Goal: Information Seeking & Learning: Check status

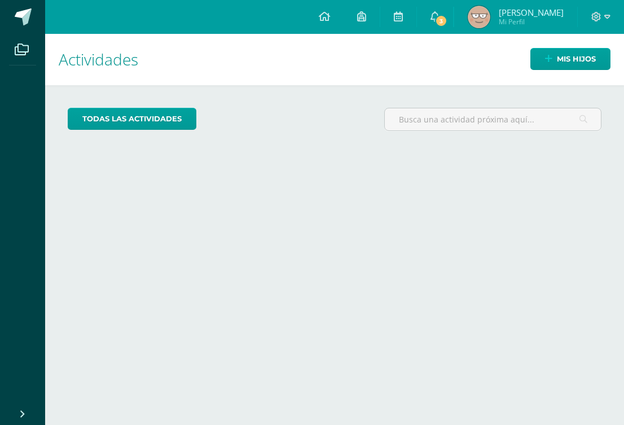
click at [490, 11] on img at bounding box center [479, 17] width 23 height 23
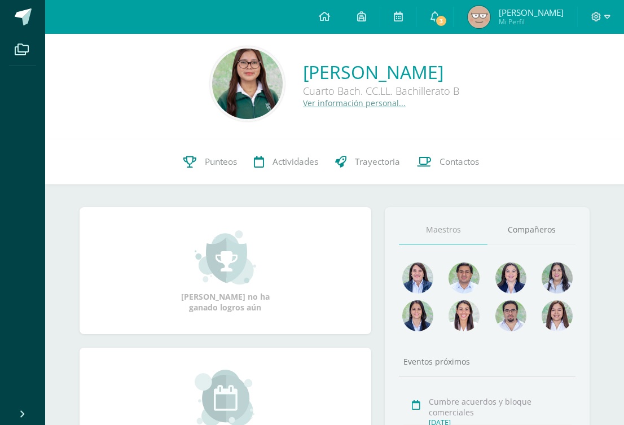
scroll to position [7, 0]
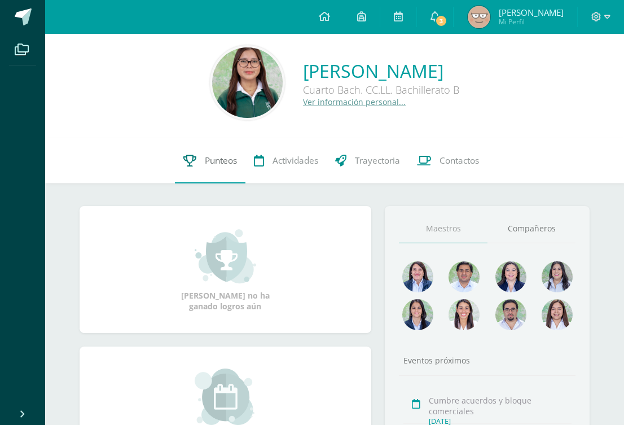
click at [215, 163] on span "Punteos" at bounding box center [221, 161] width 32 height 12
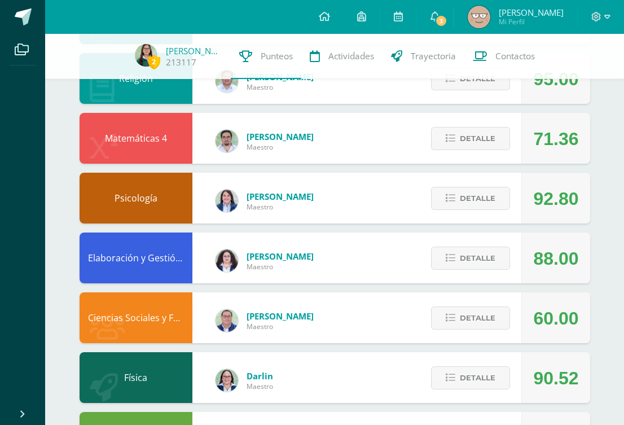
scroll to position [363, 0]
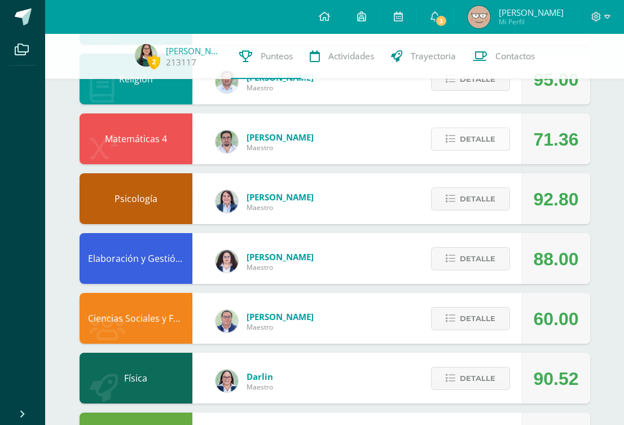
click at [471, 137] on span "Detalle" at bounding box center [478, 139] width 36 height 21
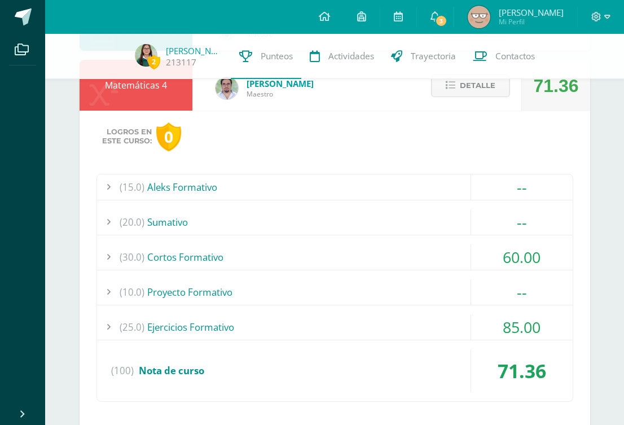
scroll to position [419, 0]
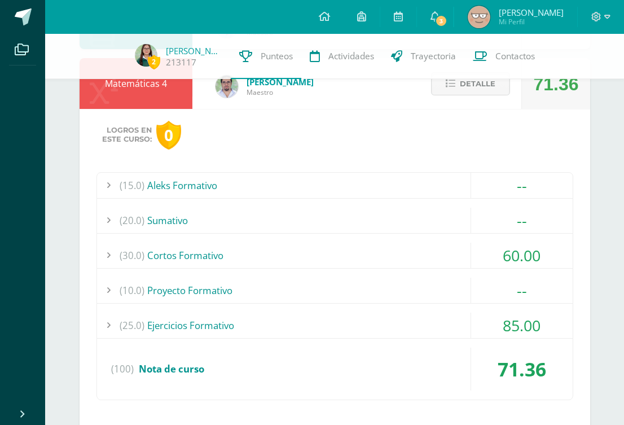
click at [437, 249] on div "(30.0) Cortos Formativo" at bounding box center [335, 255] width 476 height 25
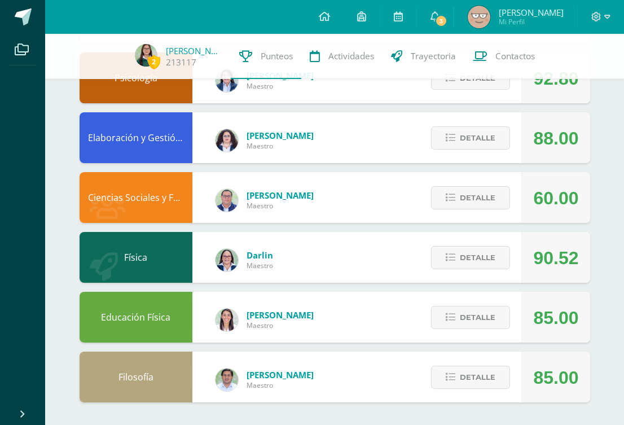
scroll to position [914, 0]
click at [472, 205] on span "Detalle" at bounding box center [478, 197] width 36 height 21
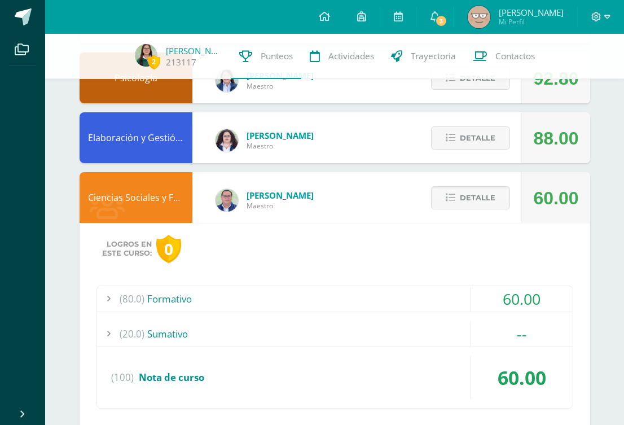
click at [465, 293] on div "(80.0) Formativo" at bounding box center [335, 298] width 476 height 25
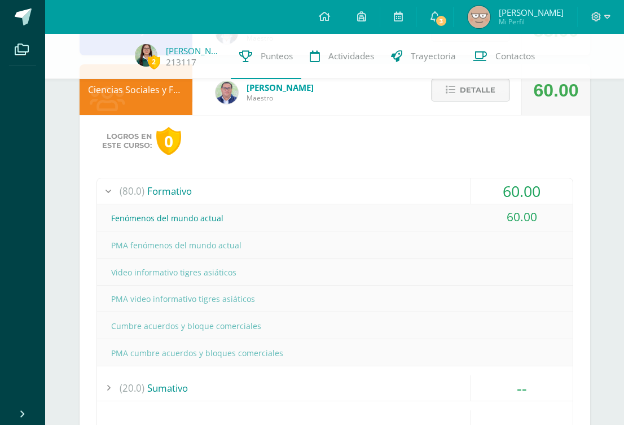
click at [490, 91] on span "Detalle" at bounding box center [478, 90] width 36 height 21
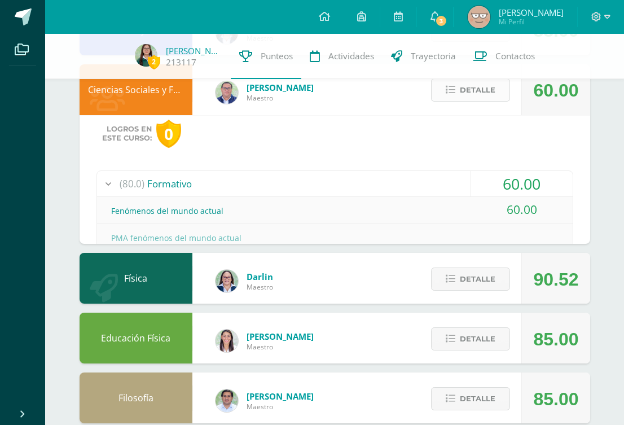
scroll to position [807, 0]
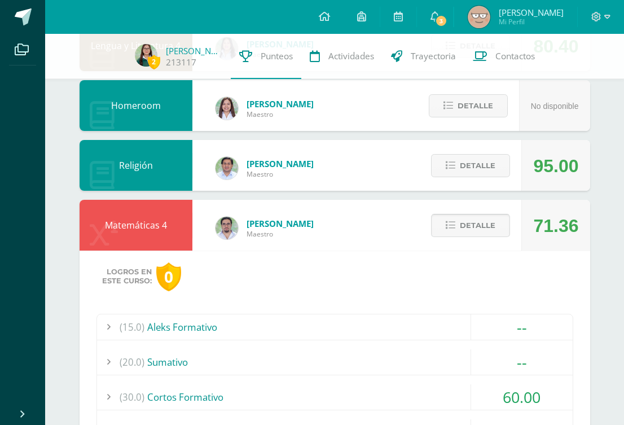
click at [500, 230] on button "Detalle" at bounding box center [470, 225] width 79 height 23
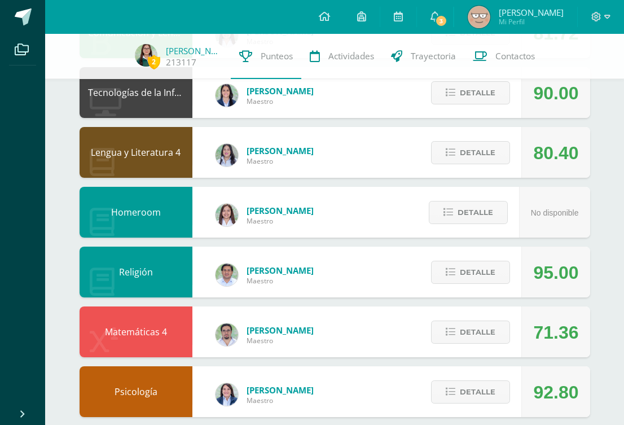
scroll to position [171, 0]
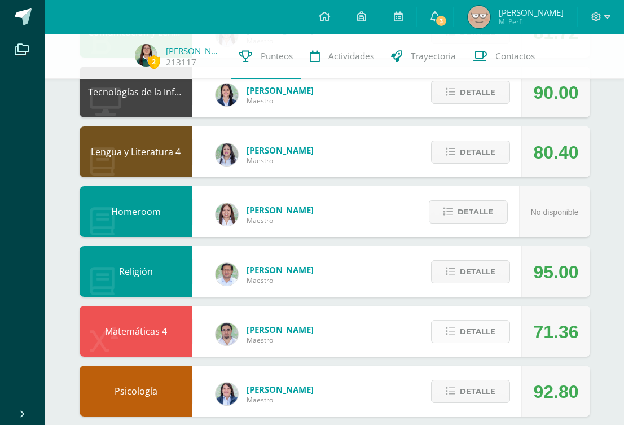
click at [470, 340] on span "Detalle" at bounding box center [478, 331] width 36 height 21
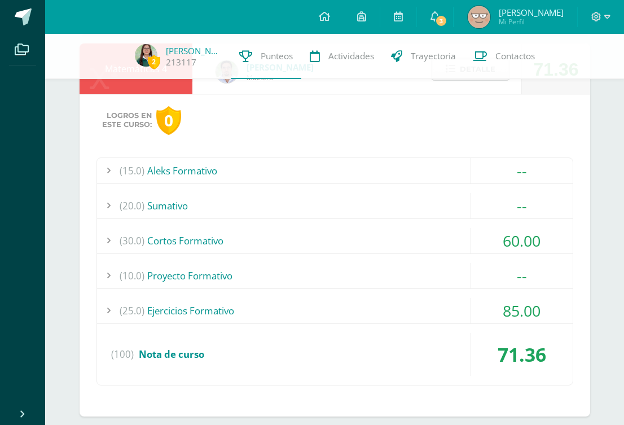
scroll to position [434, 0]
click at [437, 242] on div "(30.0) Cortos Formativo" at bounding box center [335, 239] width 476 height 25
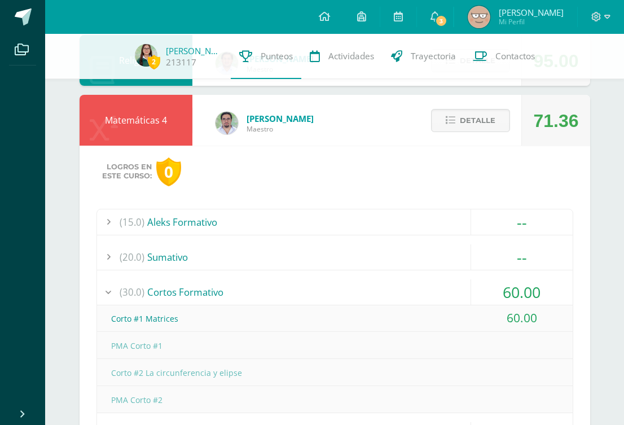
scroll to position [382, 0]
click at [476, 121] on span "Detalle" at bounding box center [478, 120] width 36 height 21
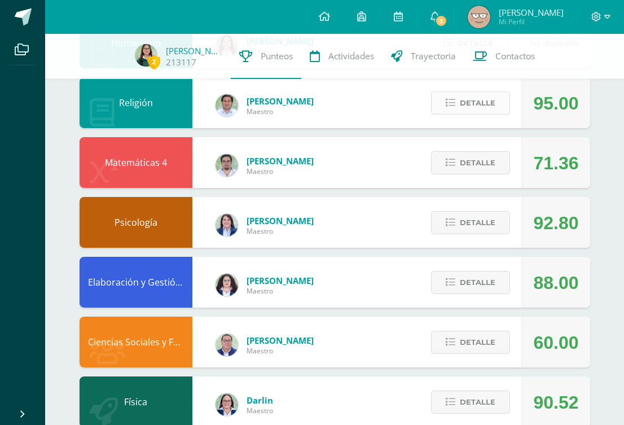
scroll to position [353, 0]
